Goal: Task Accomplishment & Management: Use online tool/utility

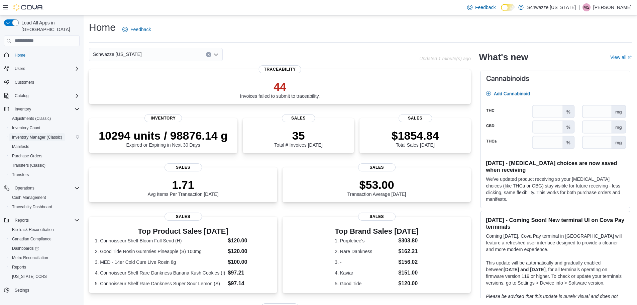
click at [30, 134] on span "Inventory Manager (Classic)" at bounding box center [37, 136] width 50 height 5
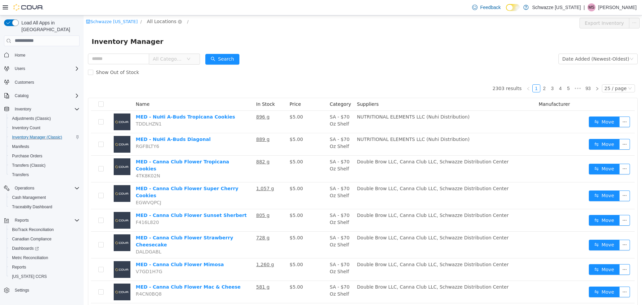
click at [154, 23] on span "All Locations" at bounding box center [161, 20] width 29 height 7
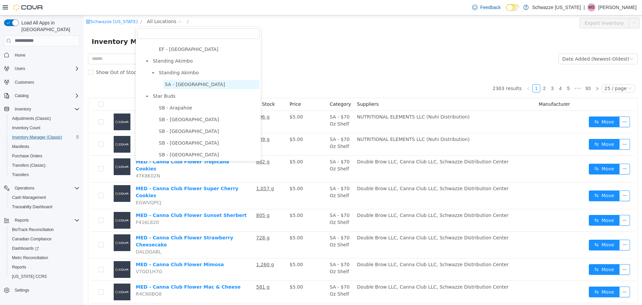
scroll to position [67, 0]
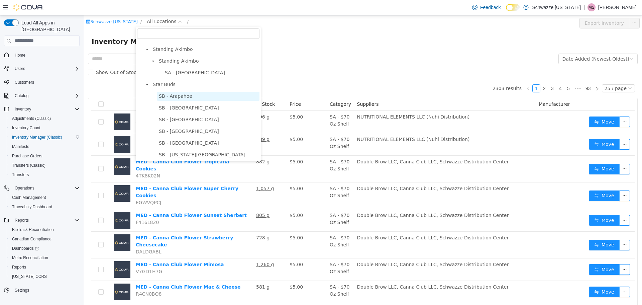
click at [184, 94] on span "SB - Arapahoe" at bounding box center [175, 95] width 33 height 5
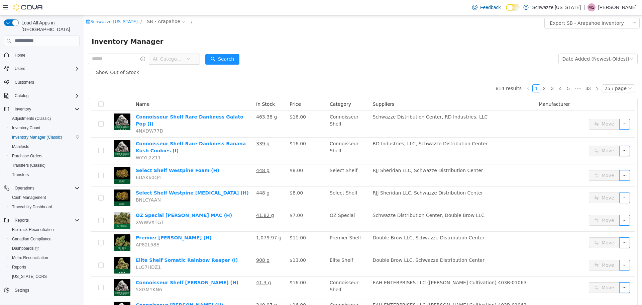
click at [255, 60] on form "All Categories Date Added (Newest-Oldest) Search Show Out of Stock" at bounding box center [363, 65] width 550 height 27
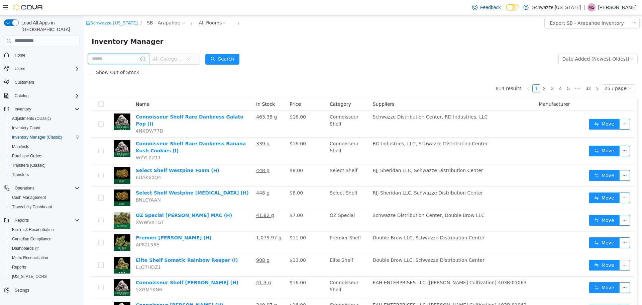
click at [115, 56] on input "text" at bounding box center [118, 58] width 61 height 11
type input "********"
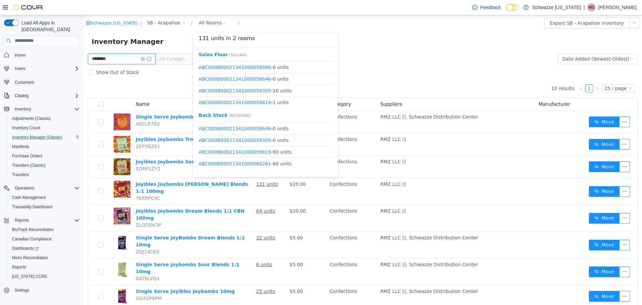
scroll to position [137, 0]
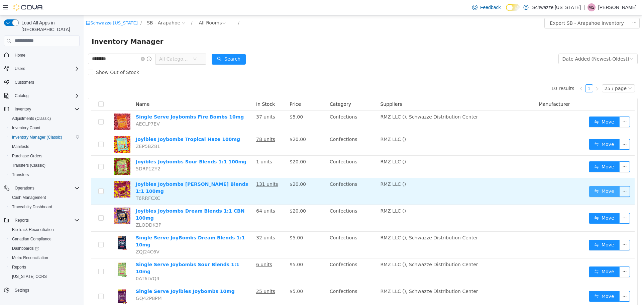
click at [596, 187] on button "Move" at bounding box center [604, 191] width 31 height 11
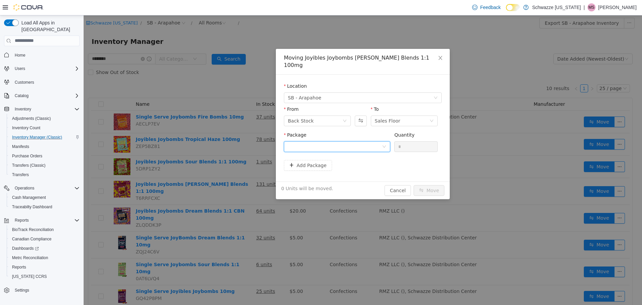
click at [341, 141] on div at bounding box center [335, 146] width 94 height 10
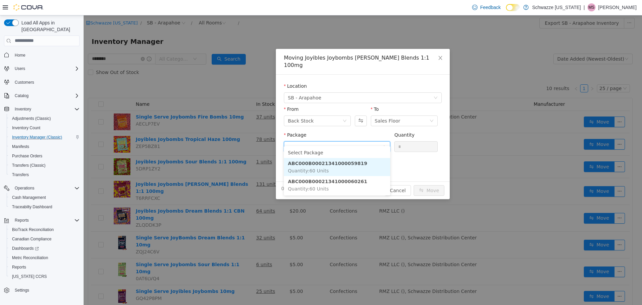
click at [350, 165] on strong "ABC000B00021341000059819" at bounding box center [327, 162] width 79 height 5
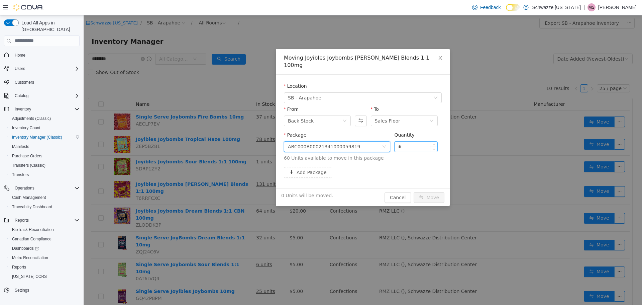
click at [409, 141] on input "*" at bounding box center [416, 146] width 43 height 10
type input "**"
click at [414, 192] on button "Move" at bounding box center [429, 197] width 31 height 11
